Goal: Communication & Community: Participate in discussion

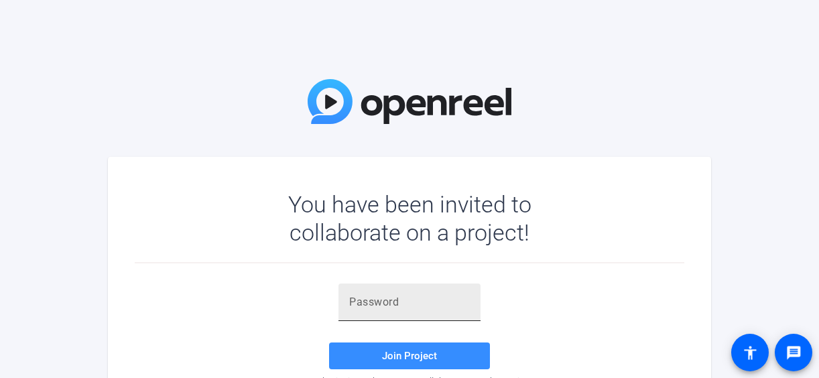
click at [401, 302] on input "text" at bounding box center [409, 302] width 121 height 16
paste input "b.2z++"
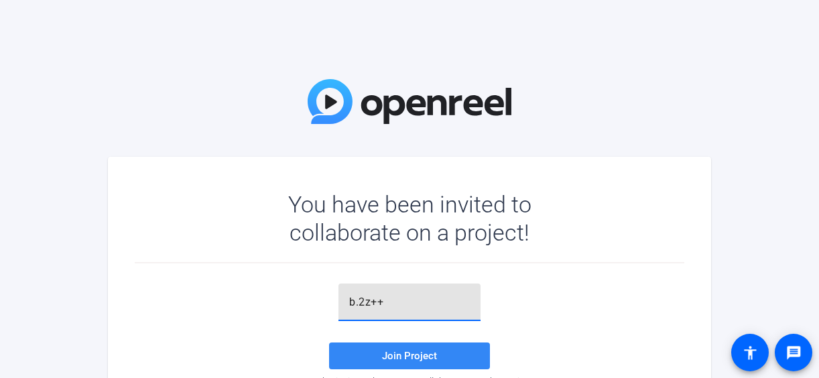
type input "b.2z++"
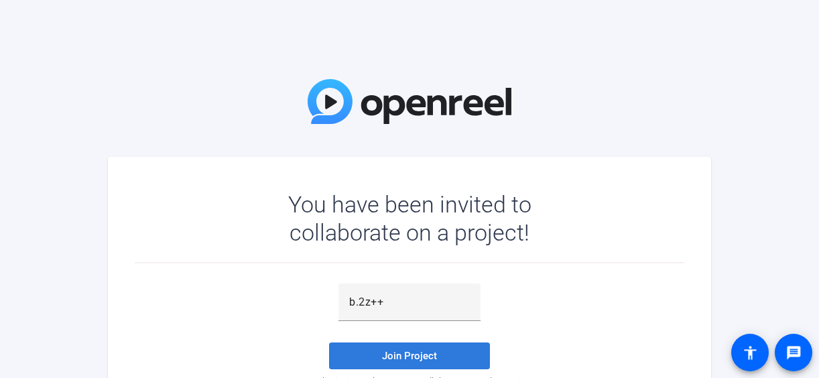
click at [398, 355] on span "Join Project" at bounding box center [409, 356] width 55 height 12
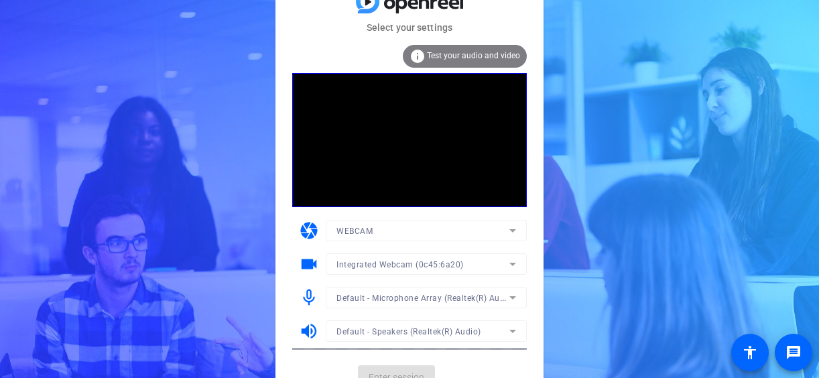
scroll to position [17, 0]
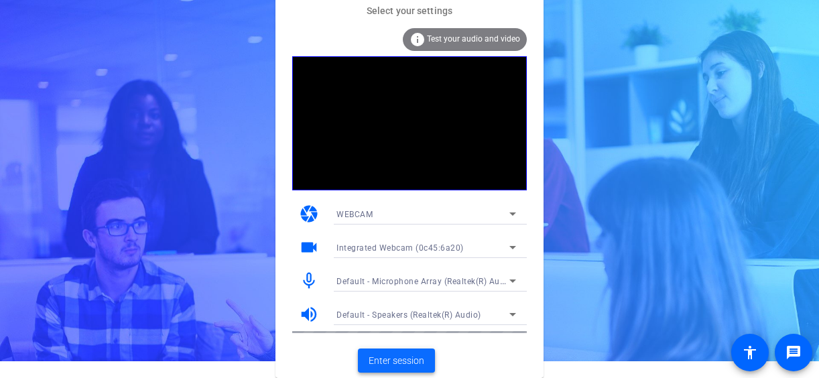
click at [414, 359] on span "Enter session" at bounding box center [397, 361] width 56 height 14
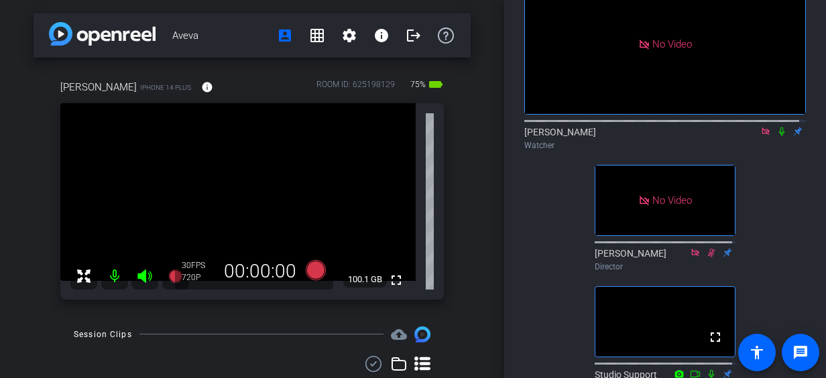
scroll to position [89, 0]
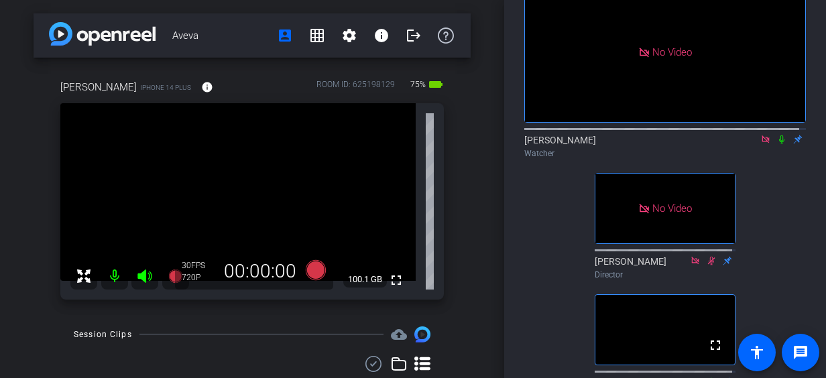
click at [779, 144] on icon at bounding box center [781, 139] width 5 height 9
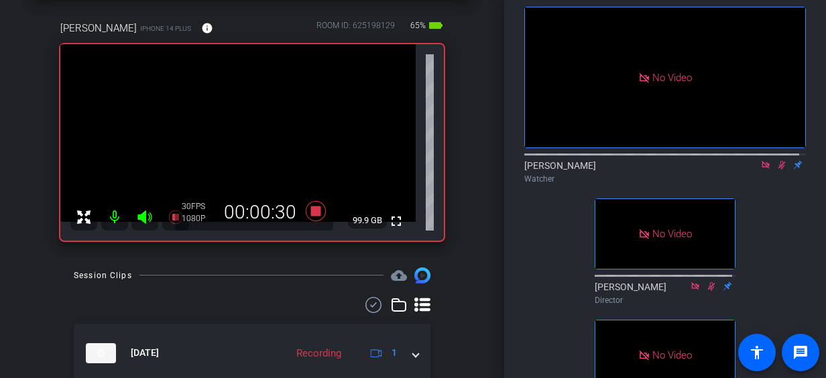
scroll to position [0, 0]
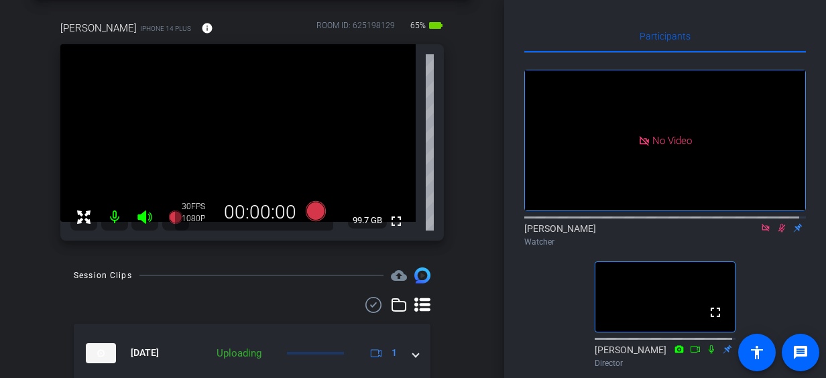
click at [776, 233] on icon at bounding box center [781, 227] width 11 height 9
click at [776, 234] on mat-icon at bounding box center [782, 228] width 16 height 12
